Goal: Task Accomplishment & Management: Use online tool/utility

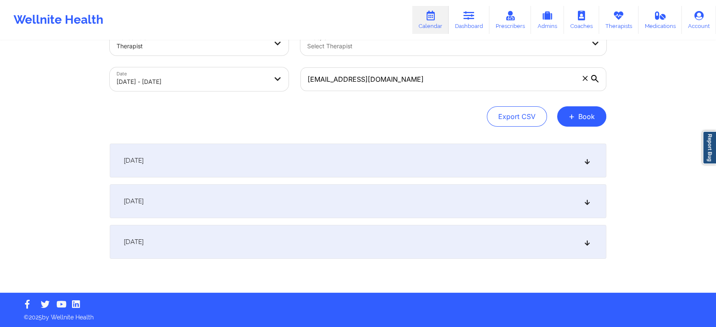
click at [587, 242] on icon at bounding box center [587, 242] width 7 height 6
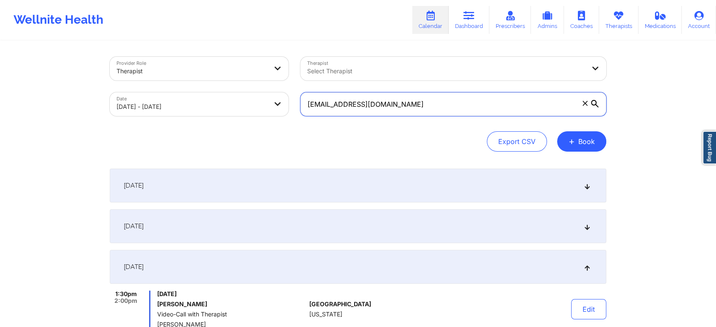
click at [437, 109] on input "[EMAIL_ADDRESS][DOMAIN_NAME]" at bounding box center [454, 104] width 306 height 24
paste input "floryrochelle"
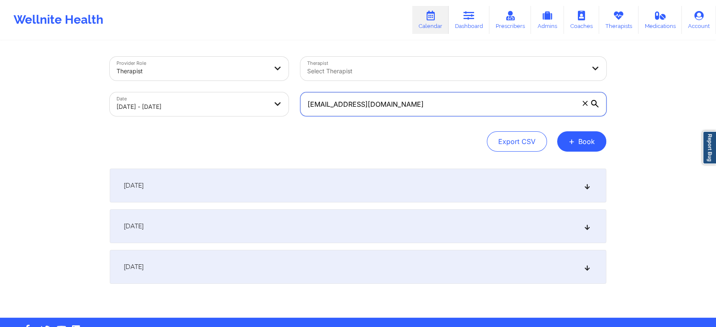
type input "[EMAIL_ADDRESS][DOMAIN_NAME]"
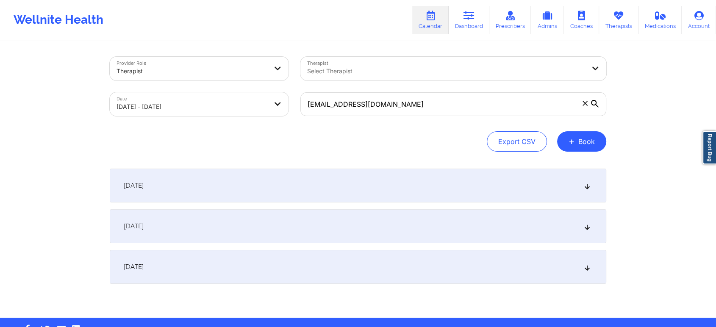
click at [434, 134] on div "Export CSV + Book" at bounding box center [358, 141] width 497 height 20
click at [584, 267] on icon at bounding box center [587, 267] width 7 height 6
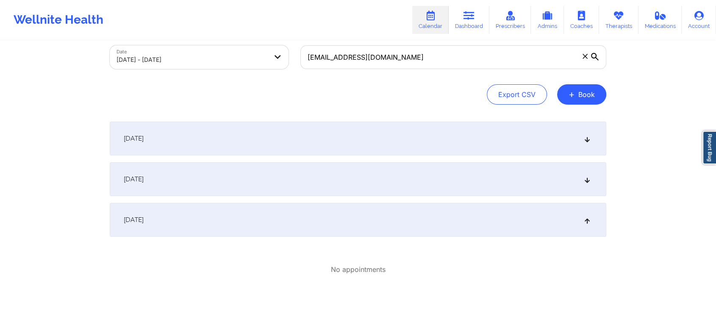
scroll to position [84, 0]
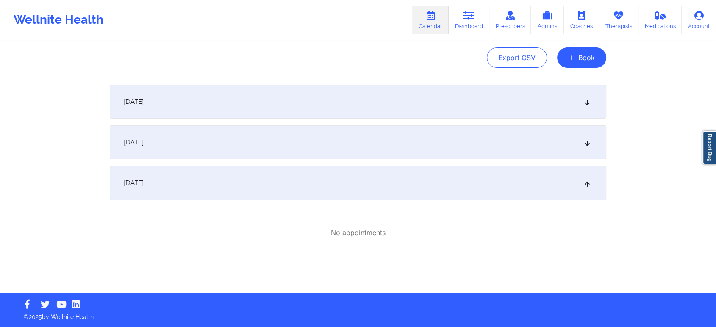
click at [585, 145] on icon at bounding box center [587, 142] width 7 height 6
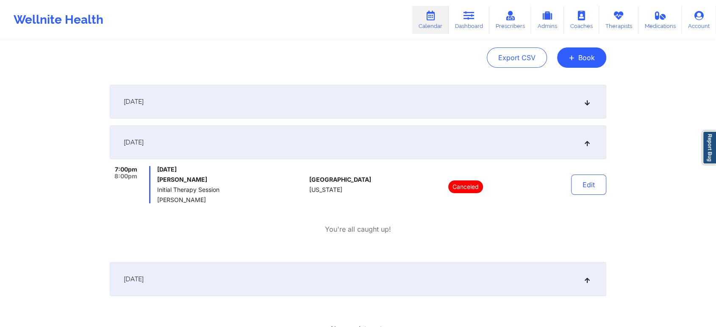
click at [587, 145] on icon at bounding box center [587, 142] width 7 height 6
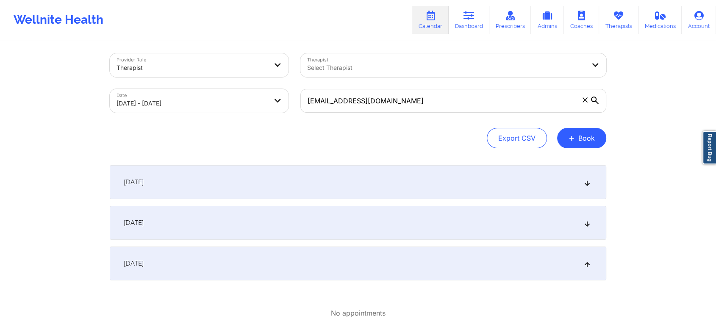
scroll to position [0, 0]
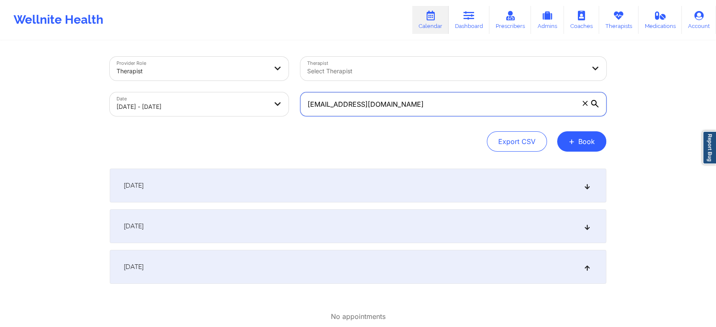
click at [415, 105] on input "[EMAIL_ADDRESS][DOMAIN_NAME]" at bounding box center [454, 104] width 306 height 24
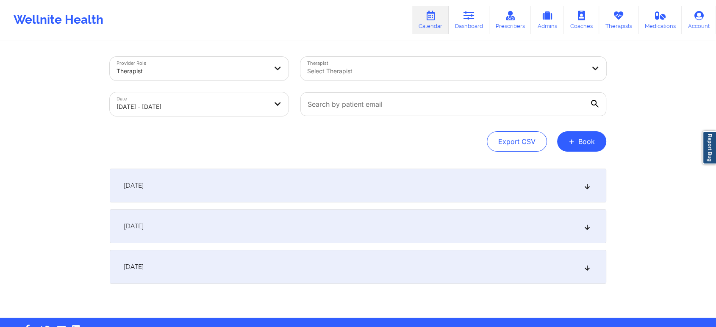
click at [386, 138] on div "Export CSV + Book" at bounding box center [358, 141] width 497 height 20
click at [292, 267] on div "[DATE]" at bounding box center [358, 267] width 497 height 34
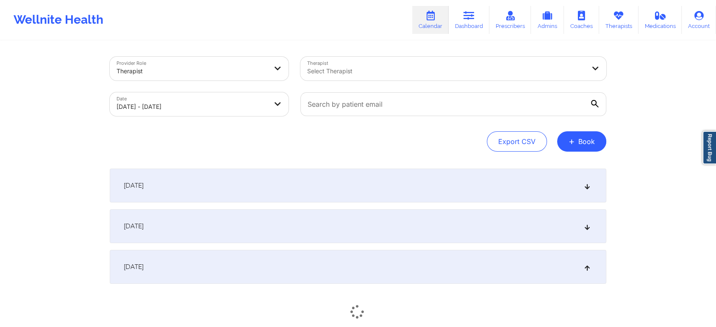
click at [312, 232] on div "[DATE]" at bounding box center [358, 226] width 497 height 34
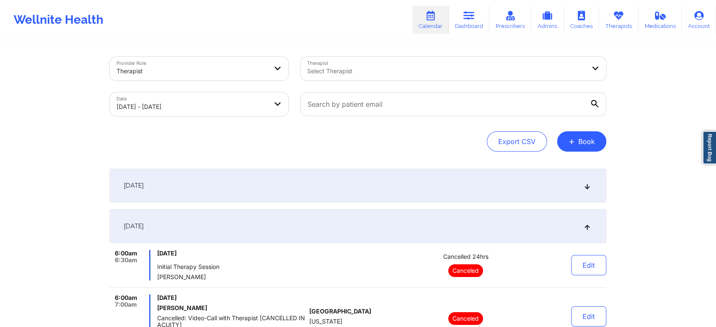
click at [589, 225] on icon at bounding box center [587, 226] width 7 height 6
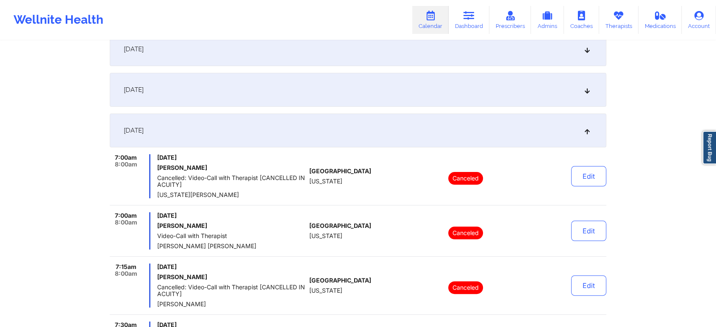
scroll to position [141, 0]
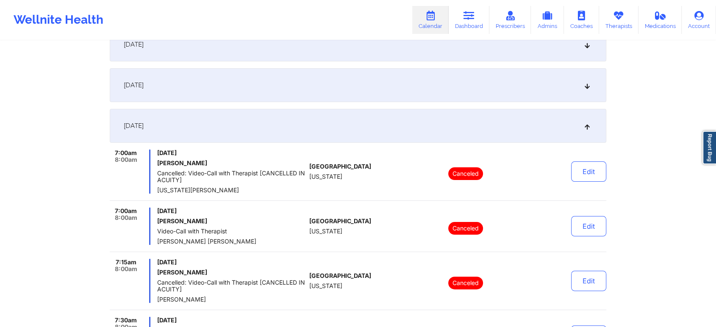
click at [589, 123] on icon at bounding box center [587, 126] width 7 height 6
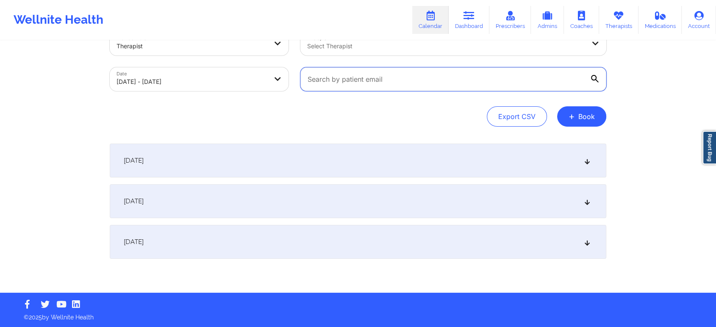
click at [433, 77] on input "text" at bounding box center [454, 79] width 306 height 24
paste input "[EMAIL_ADDRESS][DOMAIN_NAME]"
click at [581, 237] on div "[DATE]" at bounding box center [358, 242] width 497 height 34
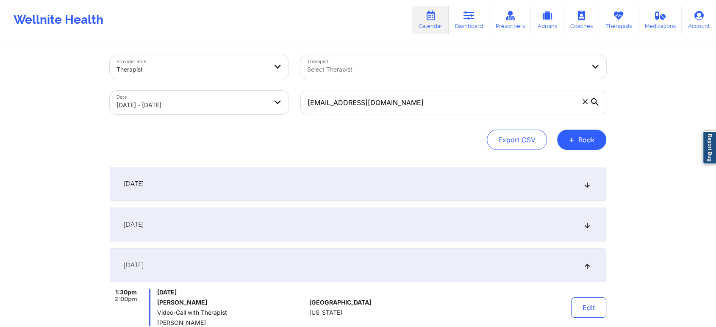
scroll to position [0, 0]
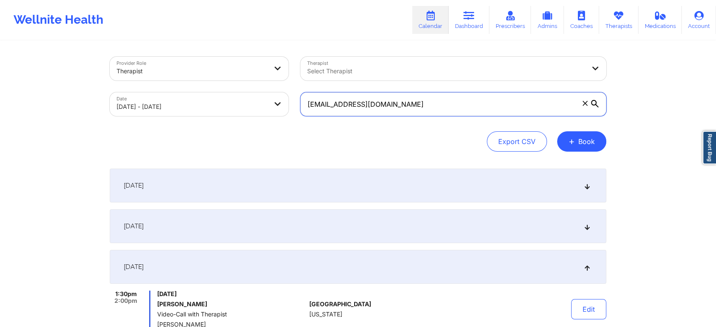
click at [436, 104] on input "[EMAIL_ADDRESS][DOMAIN_NAME]" at bounding box center [454, 104] width 306 height 24
paste input "jasminewiggins4206"
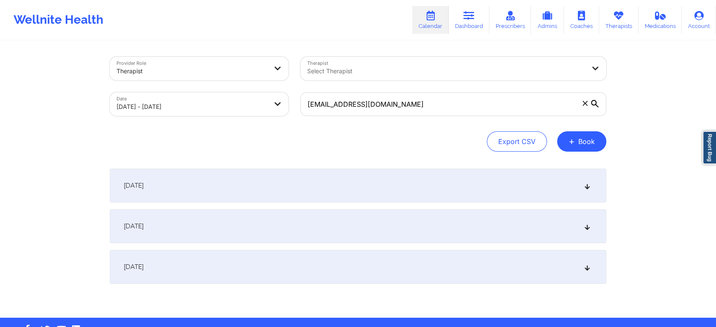
click at [472, 214] on div "[DATE]" at bounding box center [358, 226] width 497 height 34
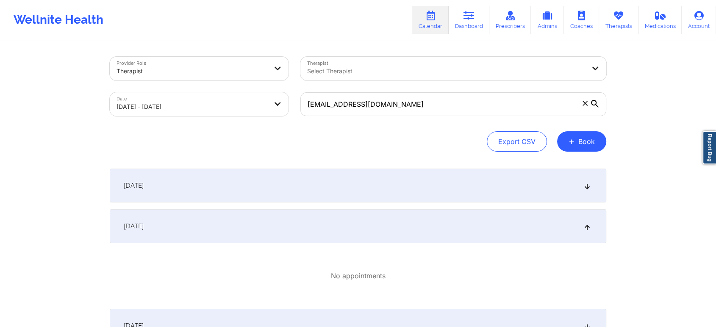
click at [420, 217] on div "[DATE]" at bounding box center [358, 226] width 497 height 34
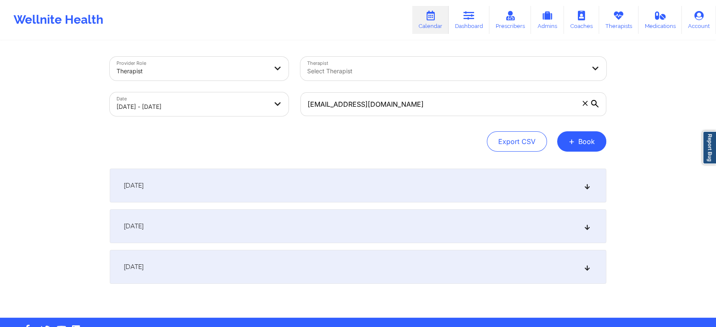
click at [430, 280] on div "[DATE]" at bounding box center [358, 267] width 497 height 34
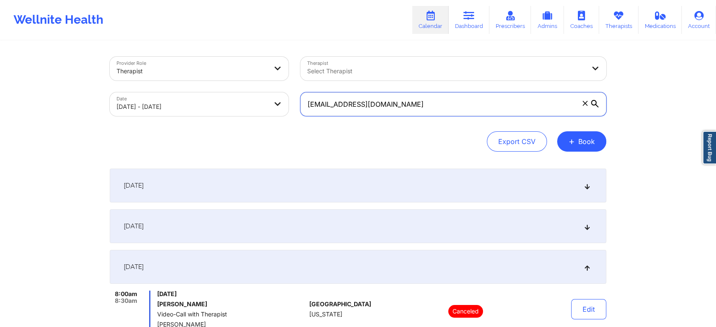
click at [431, 110] on input "[EMAIL_ADDRESS][DOMAIN_NAME]" at bounding box center [454, 104] width 306 height 24
paste input "emilidia@cisco"
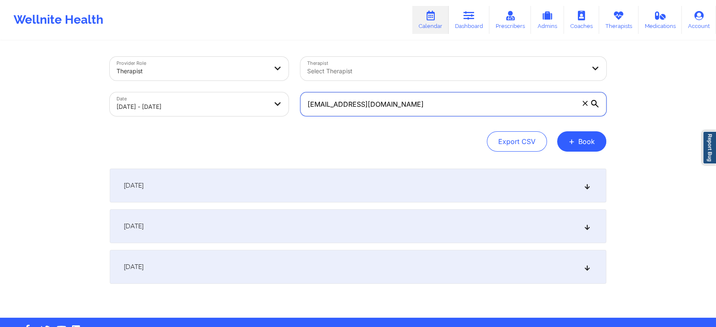
type input "[EMAIL_ADDRESS][DOMAIN_NAME]"
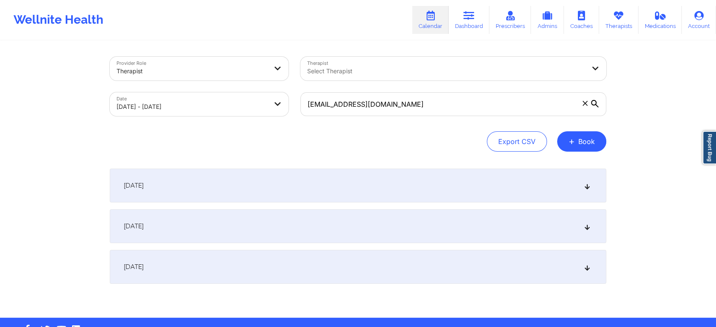
click at [357, 276] on div "[DATE]" at bounding box center [358, 267] width 497 height 34
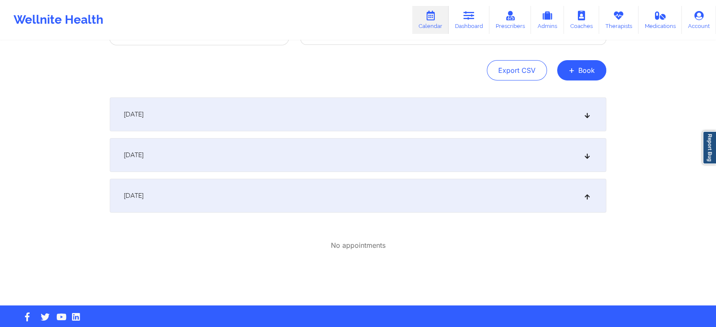
scroll to position [84, 0]
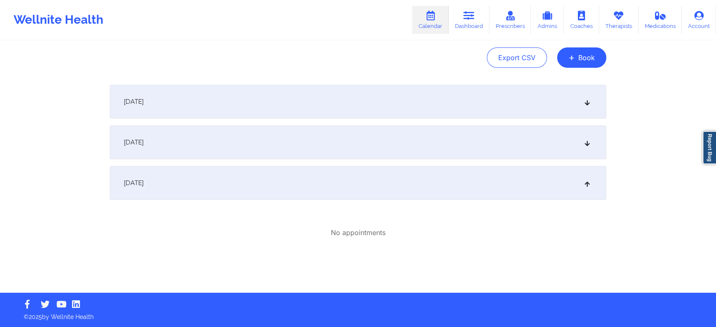
click at [508, 146] on div "[DATE]" at bounding box center [358, 142] width 497 height 34
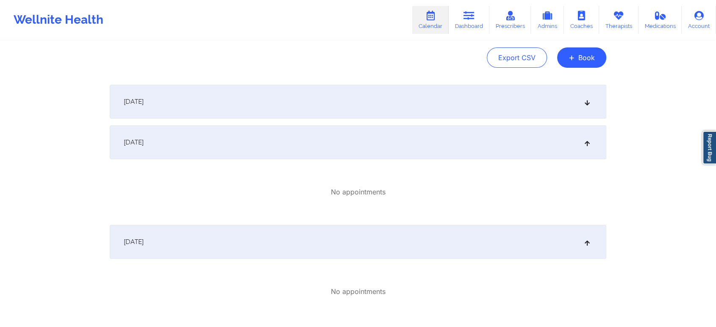
click at [525, 108] on div "[DATE]" at bounding box center [358, 102] width 497 height 34
